Goal: Task Accomplishment & Management: Manage account settings

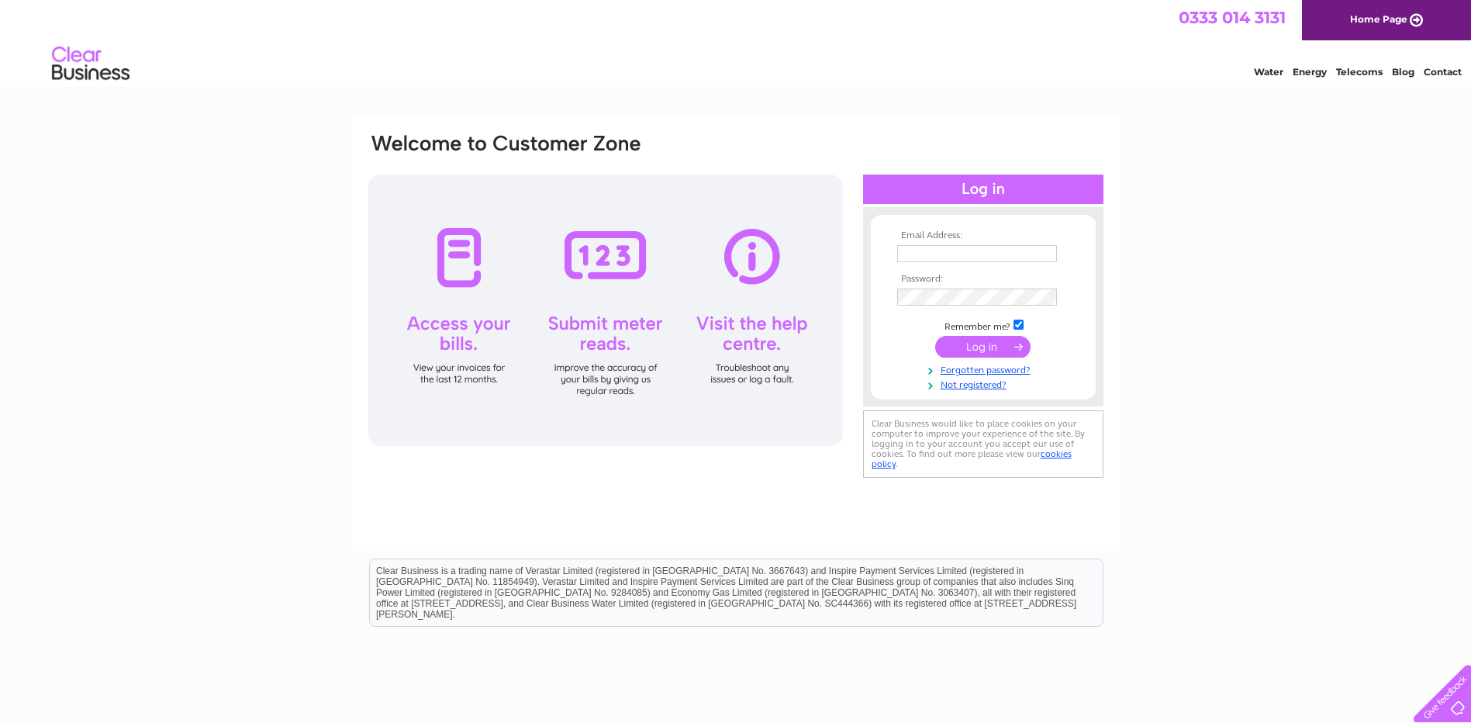
type input "mg.greenhill@btinternet.com"
click at [980, 345] on input "submit" at bounding box center [982, 347] width 95 height 22
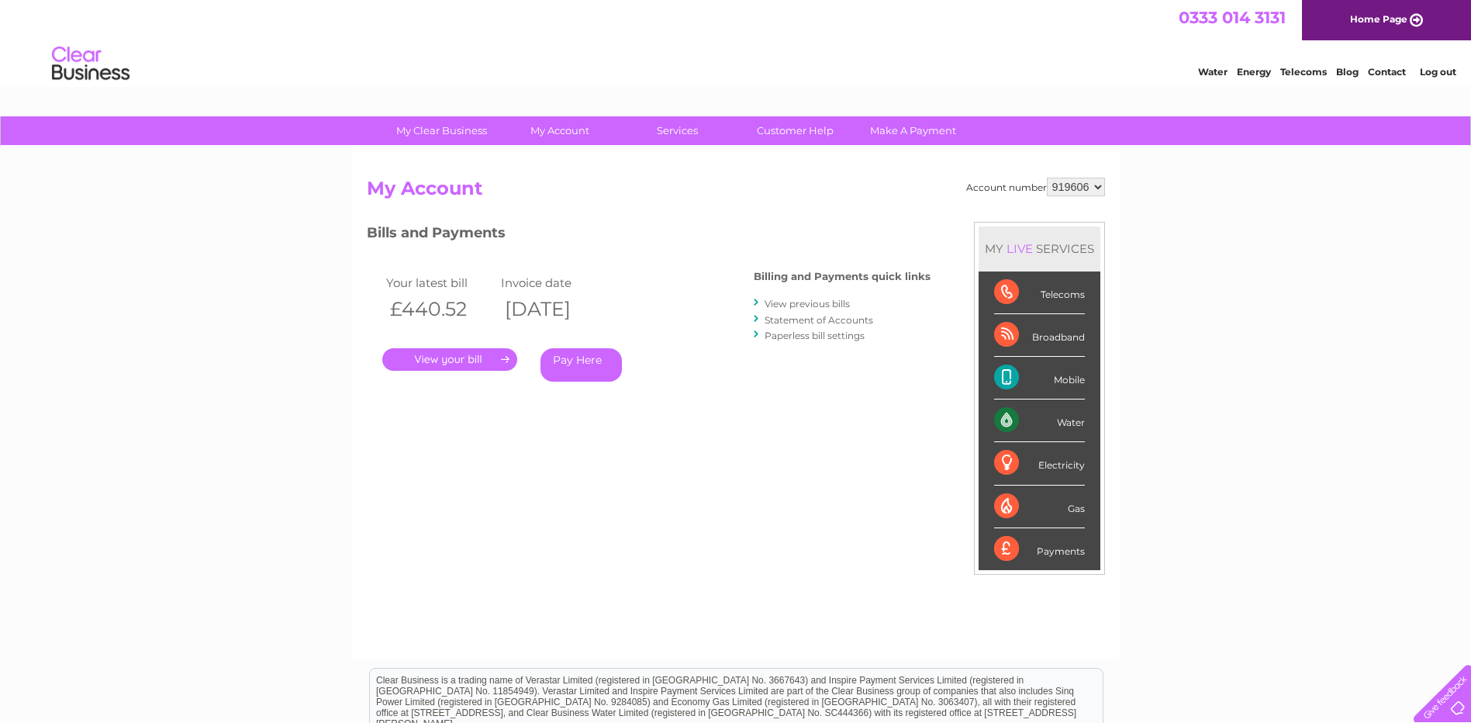
click at [441, 359] on link "." at bounding box center [449, 359] width 135 height 22
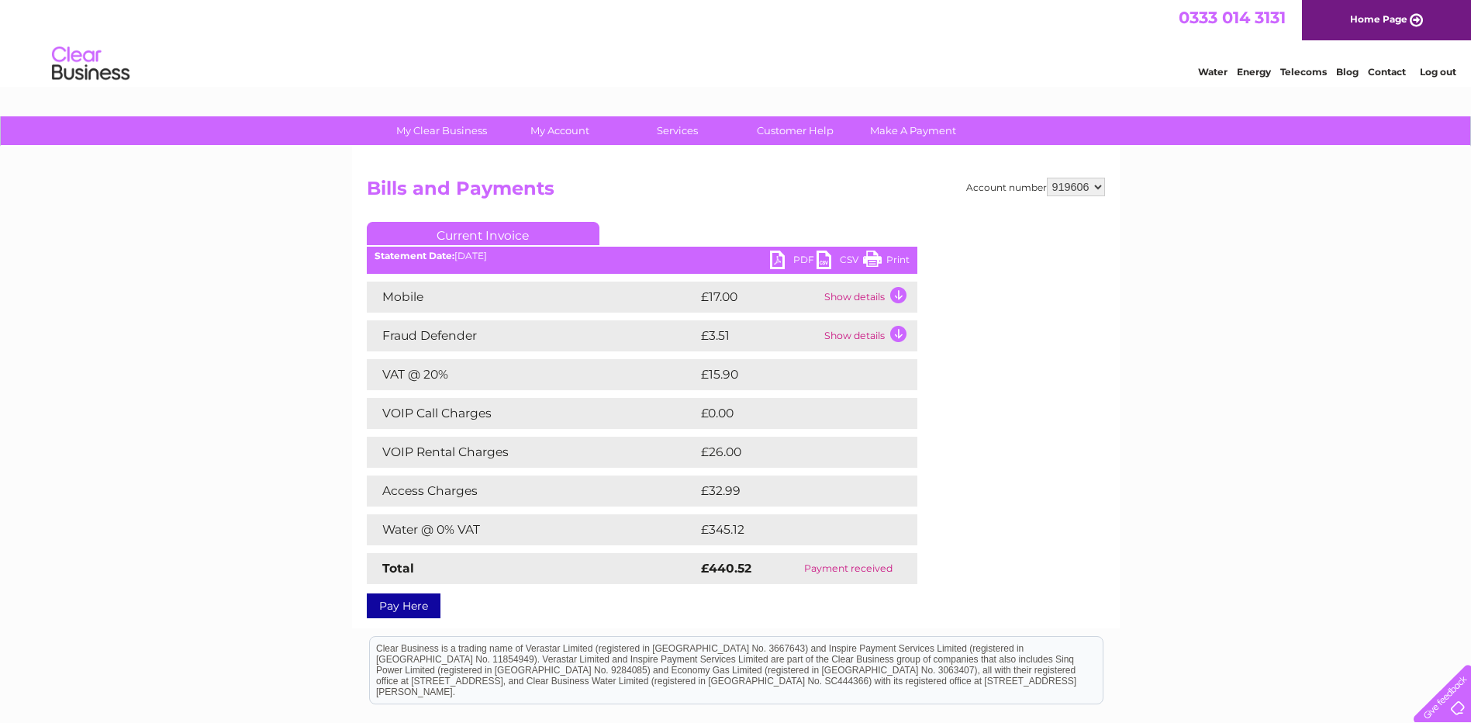
click at [794, 256] on link "PDF" at bounding box center [793, 262] width 47 height 22
